Goal: Obtain resource: Download file/media

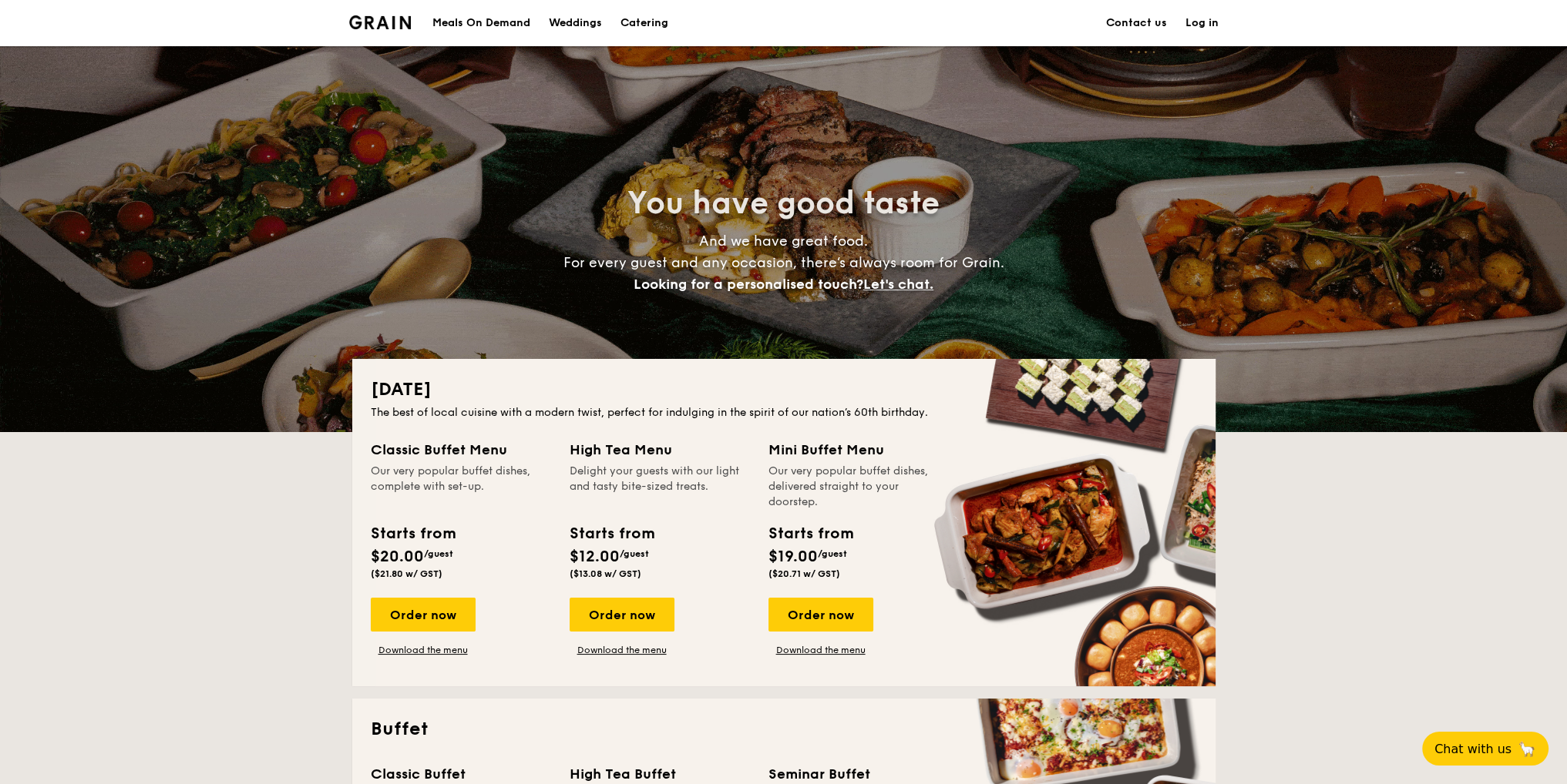
click at [1117, 23] on link "Contact us" at bounding box center [1136, 23] width 61 height 46
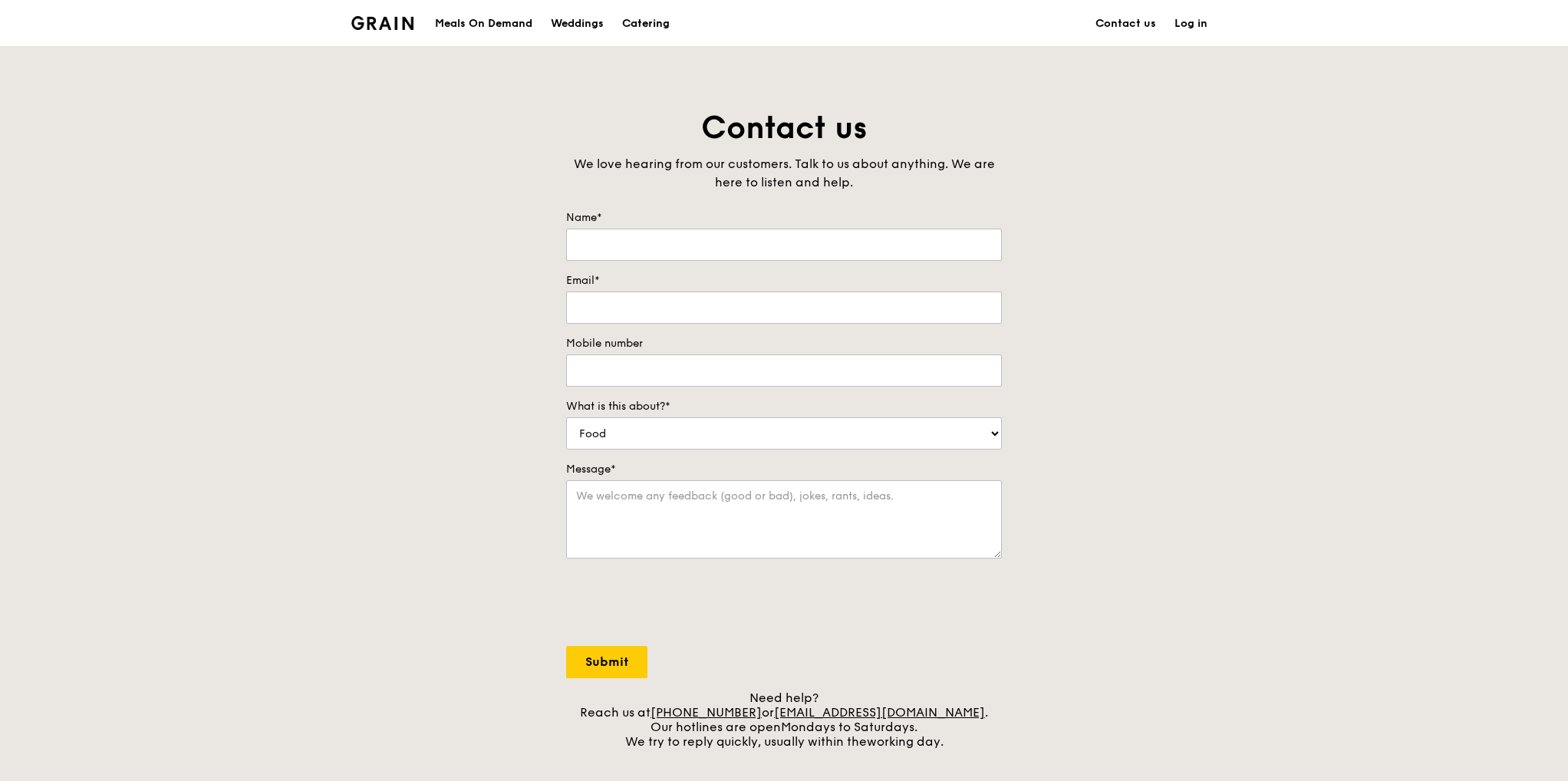
click at [644, 24] on div "Catering" at bounding box center [646, 24] width 47 height 46
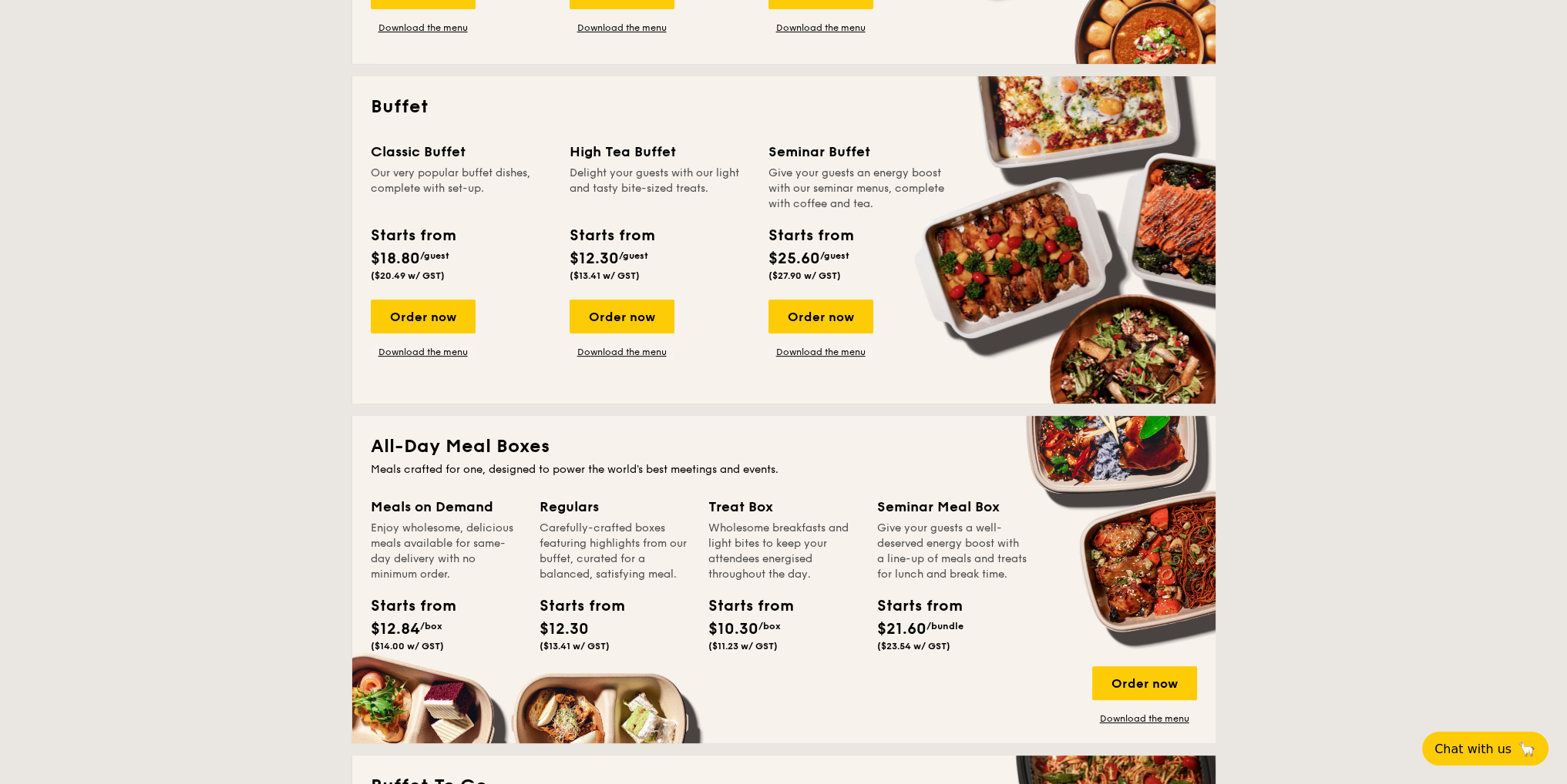
scroll to position [616, 0]
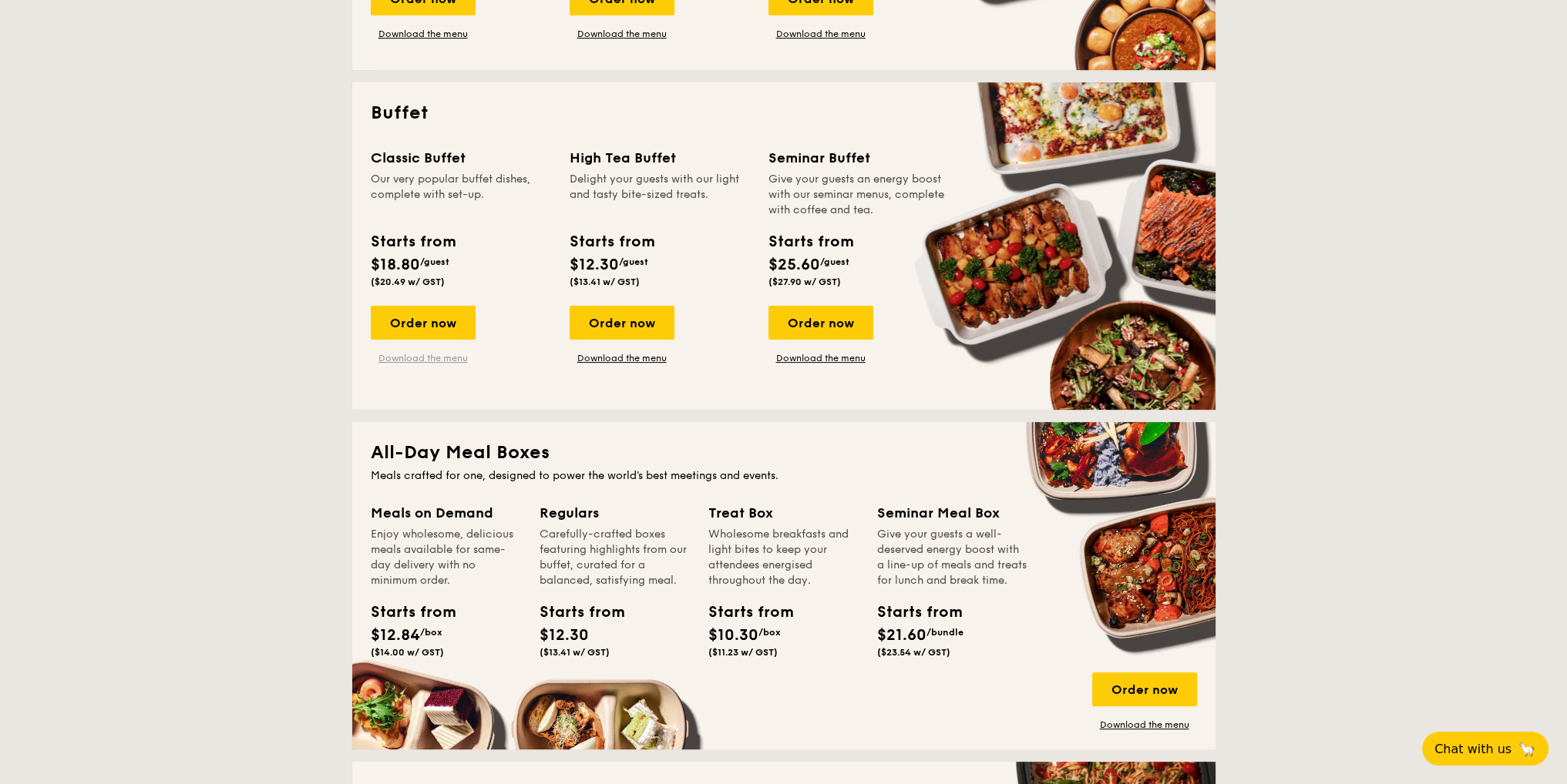
click at [429, 361] on link "Download the menu" at bounding box center [423, 359] width 105 height 13
